Goal: Entertainment & Leisure: Browse casually

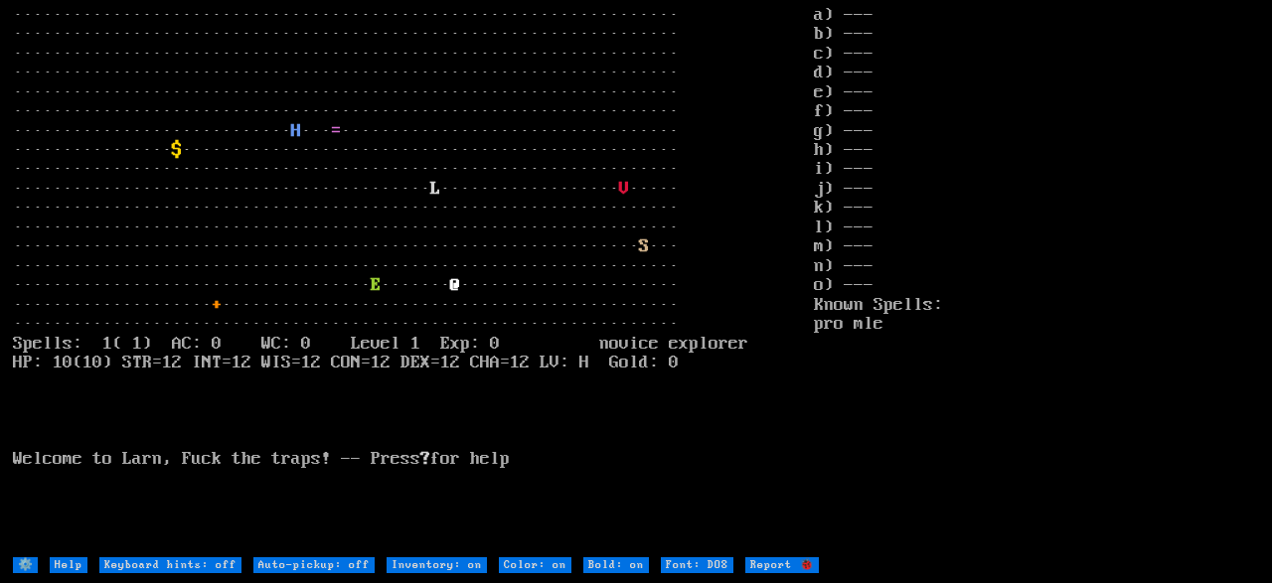
click at [202, 26] on larn "··································································· ···········…" at bounding box center [413, 280] width 801 height 548
click at [459, 78] on larn "··································································· ···········…" at bounding box center [413, 280] width 801 height 548
